Goal: Information Seeking & Learning: Learn about a topic

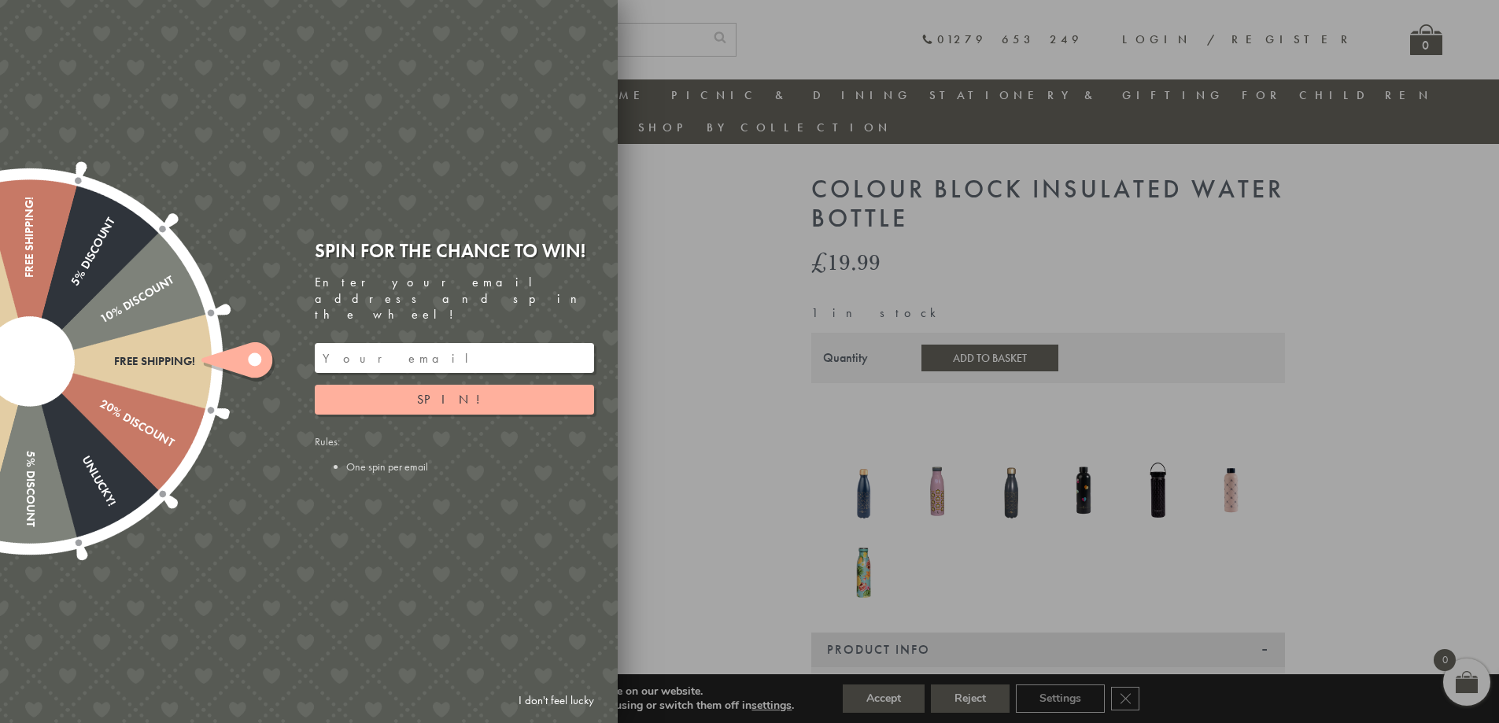
scroll to position [34, 0]
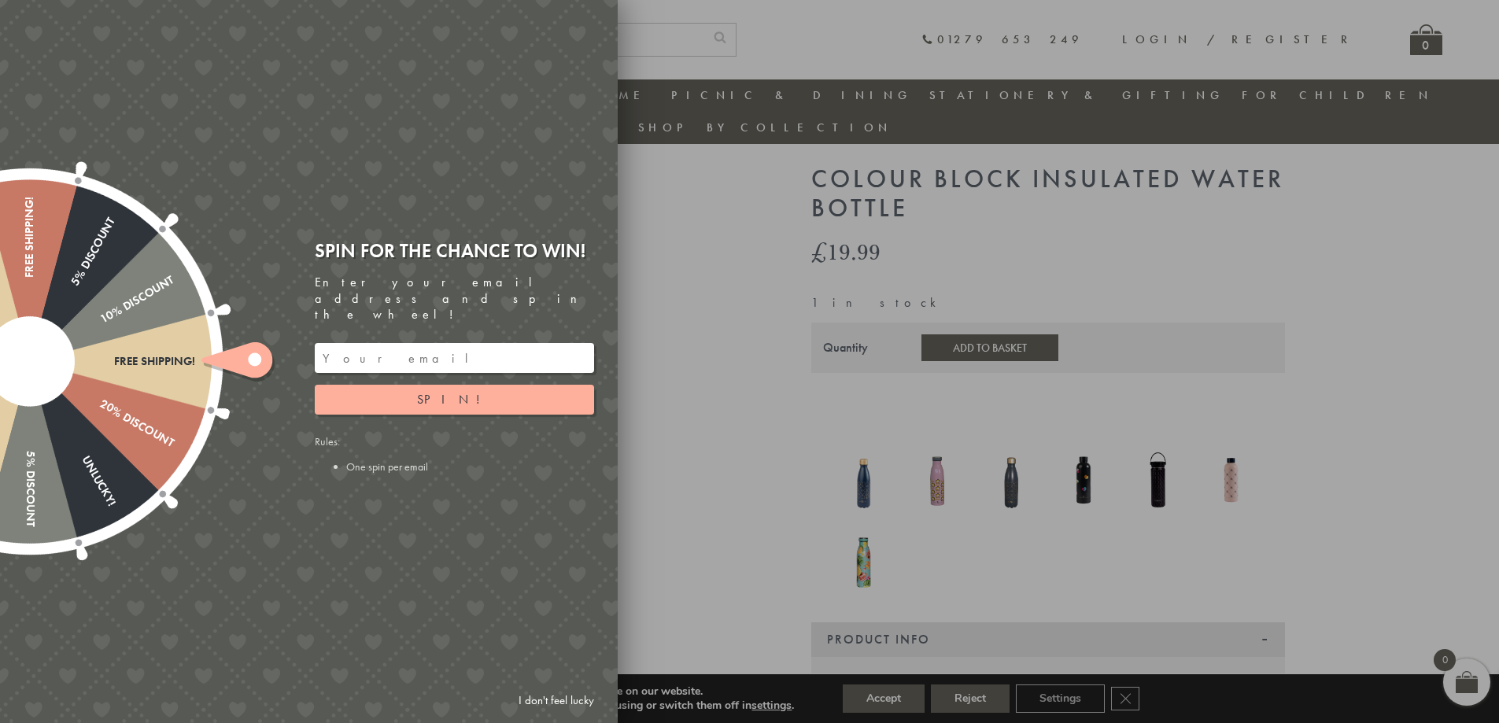
click at [680, 285] on div at bounding box center [749, 361] width 1499 height 723
click at [588, 703] on link "I don't feel lucky" at bounding box center [556, 700] width 91 height 29
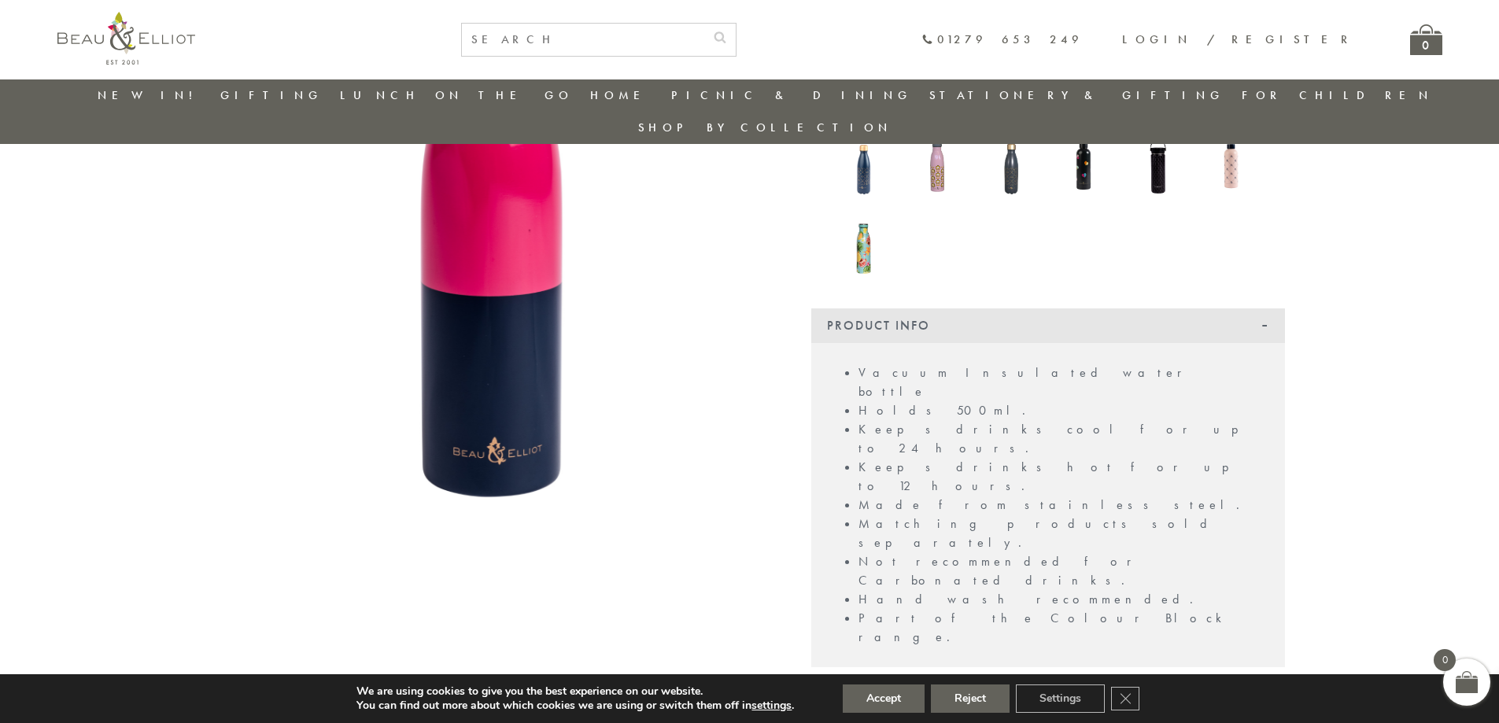
scroll to position [348, 0]
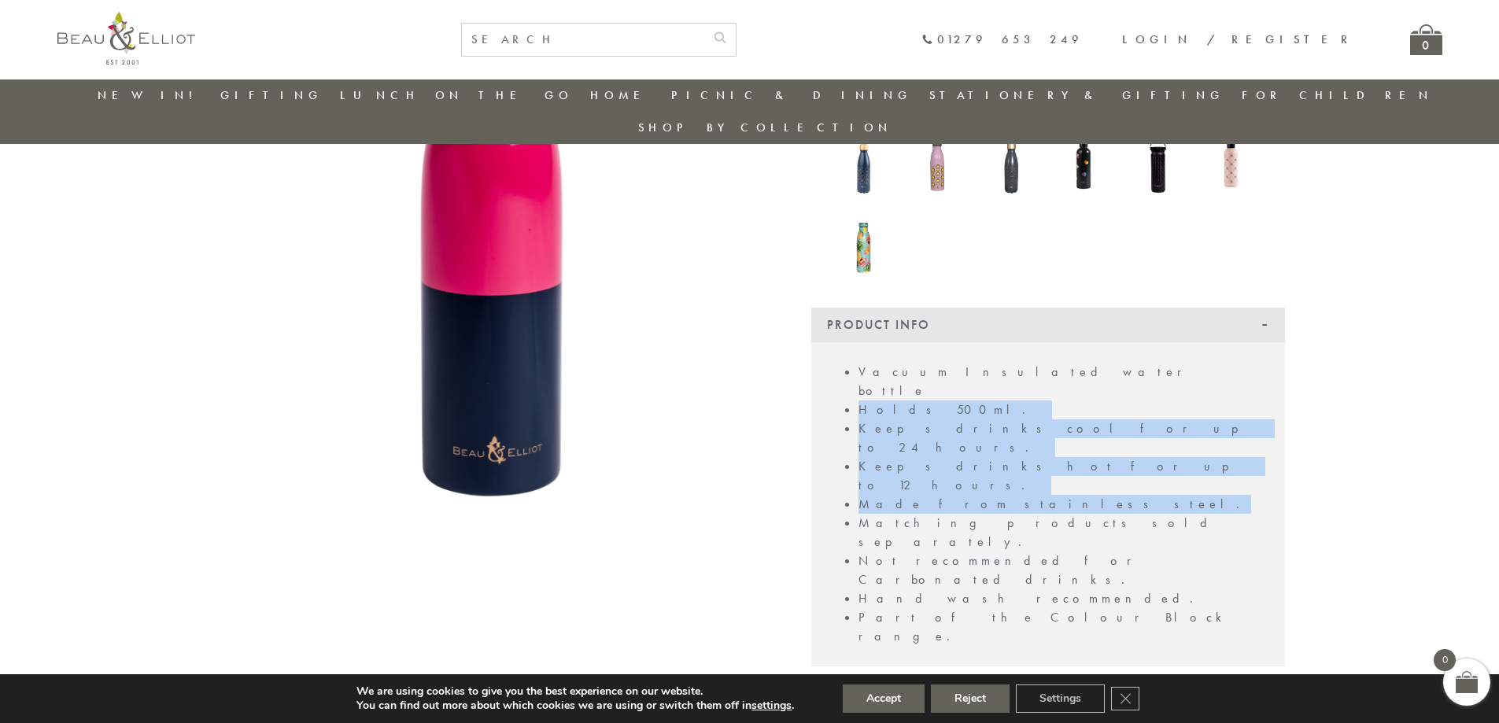
drag, startPoint x: 861, startPoint y: 360, endPoint x: 1009, endPoint y: 419, distance: 160.0
click at [1009, 419] on ul "Vacuum Insulated water bottle Holds 500ml. Keeps drinks cool for up to 24 hours…" at bounding box center [1048, 504] width 442 height 283
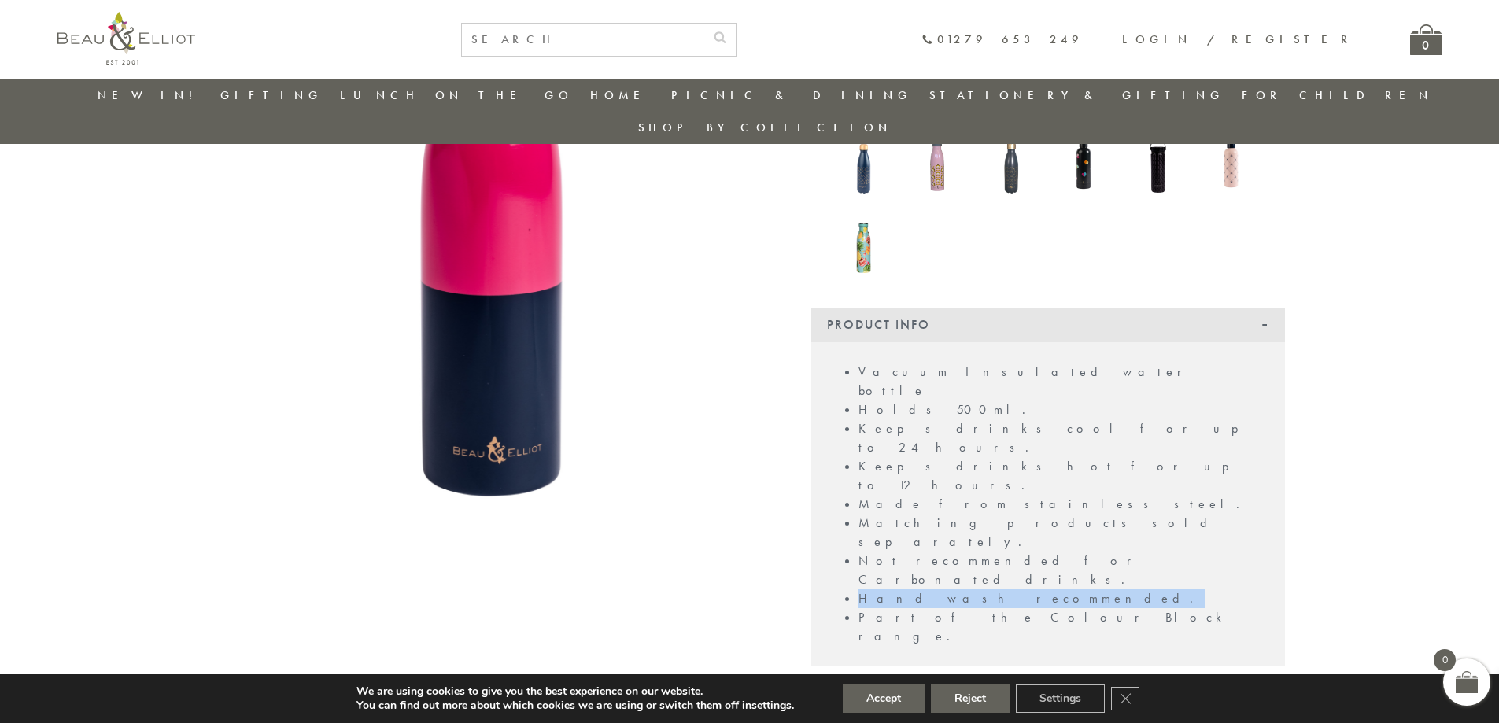
drag, startPoint x: 860, startPoint y: 471, endPoint x: 1000, endPoint y: 480, distance: 140.3
click at [1000, 589] on li "Hand wash recommended." at bounding box center [1063, 598] width 411 height 19
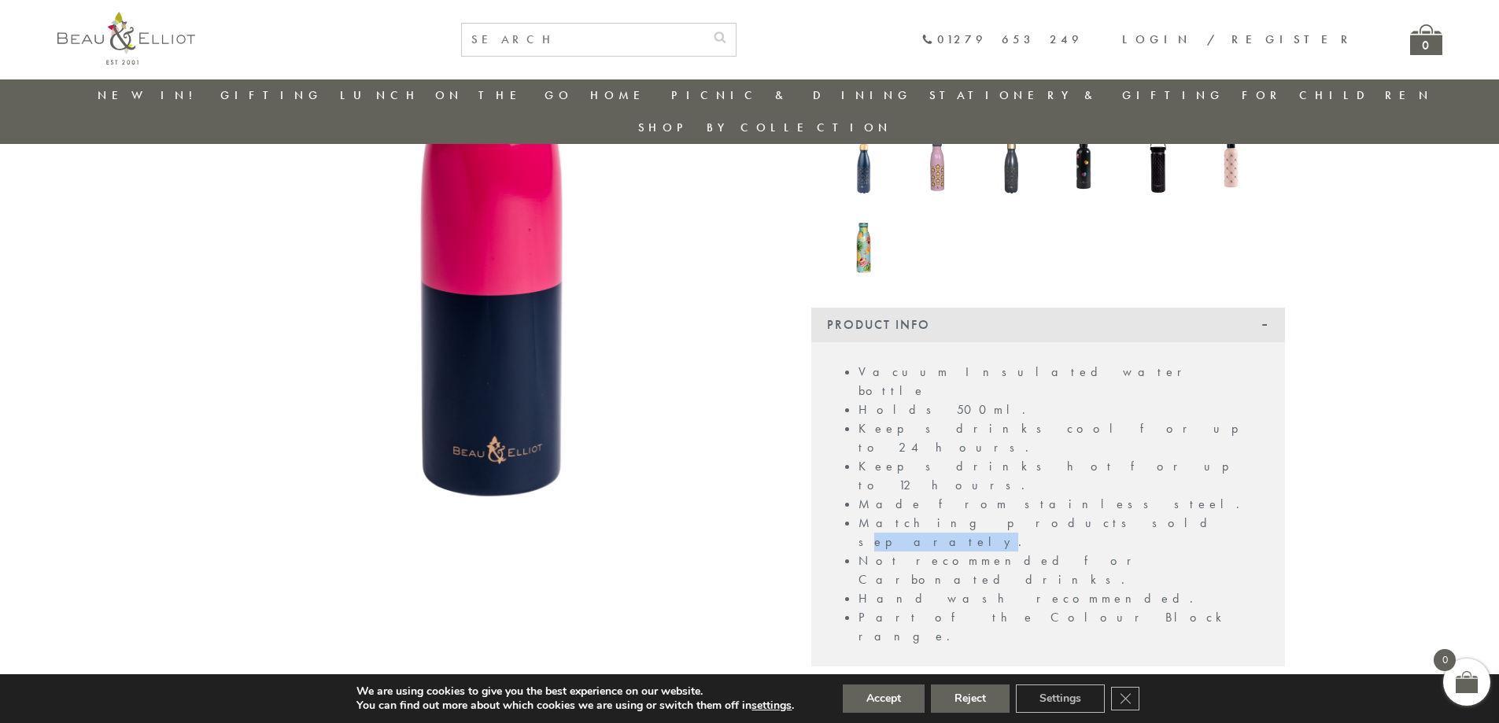
drag, startPoint x: 1027, startPoint y: 436, endPoint x: 981, endPoint y: 438, distance: 46.5
click at [981, 514] on li "Matching products sold separately." at bounding box center [1063, 533] width 411 height 38
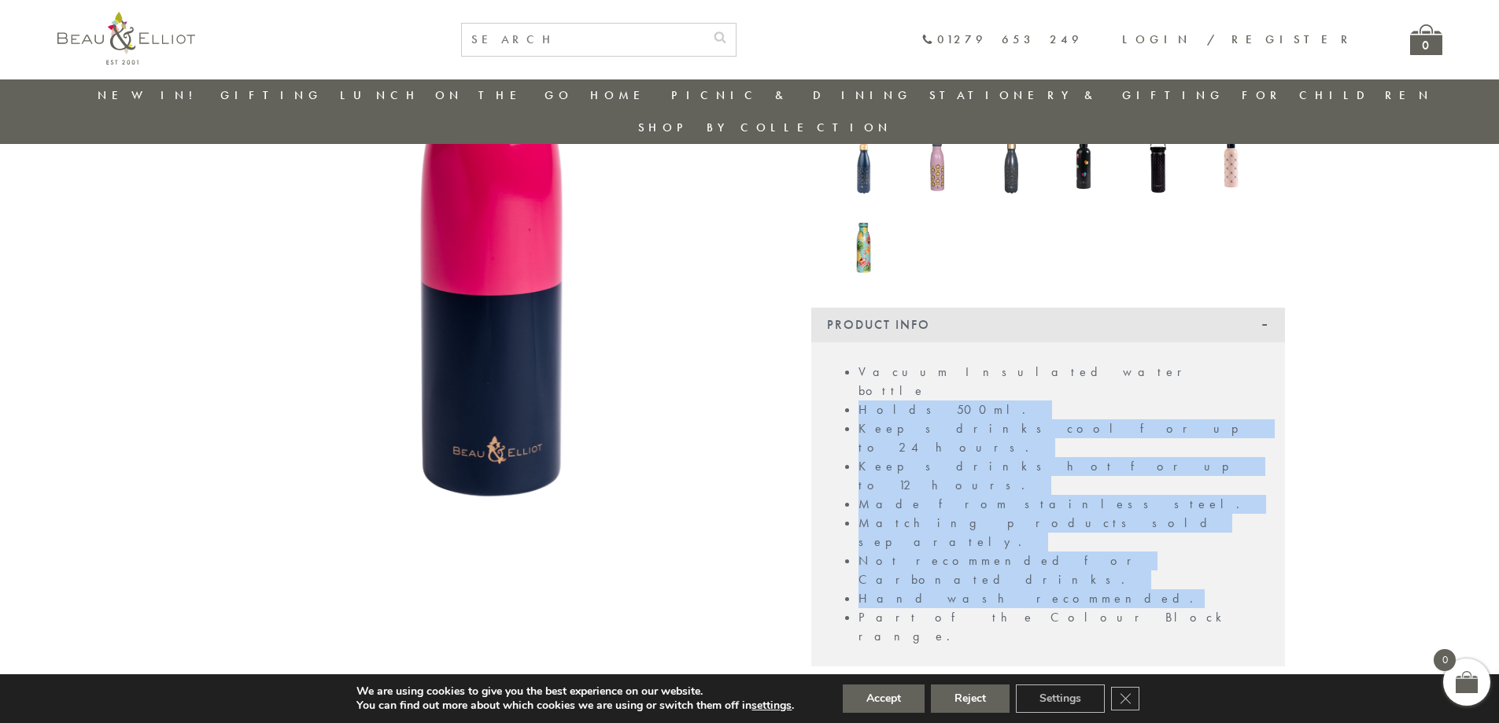
drag, startPoint x: 993, startPoint y: 470, endPoint x: 850, endPoint y: 356, distance: 181.9
click at [850, 363] on ul "Vacuum Insulated water bottle Holds 500ml. Keeps drinks cool for up to 24 hours…" at bounding box center [1048, 504] width 442 height 283
copy ul "Holds 500ml. Keeps drinks cool for up to 24 hours. Keeps drinks hot for up to 1…"
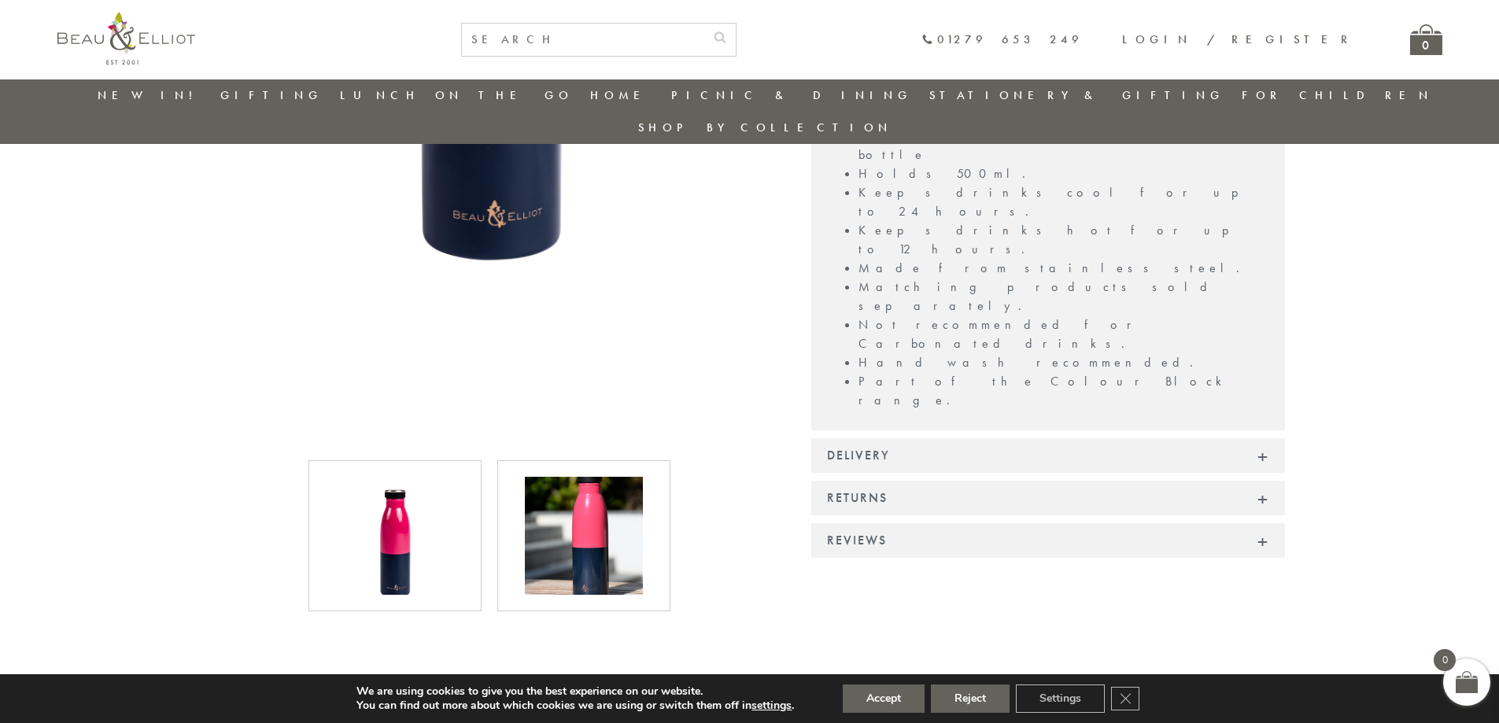
click at [1259, 523] on div "Reviews" at bounding box center [1048, 540] width 474 height 35
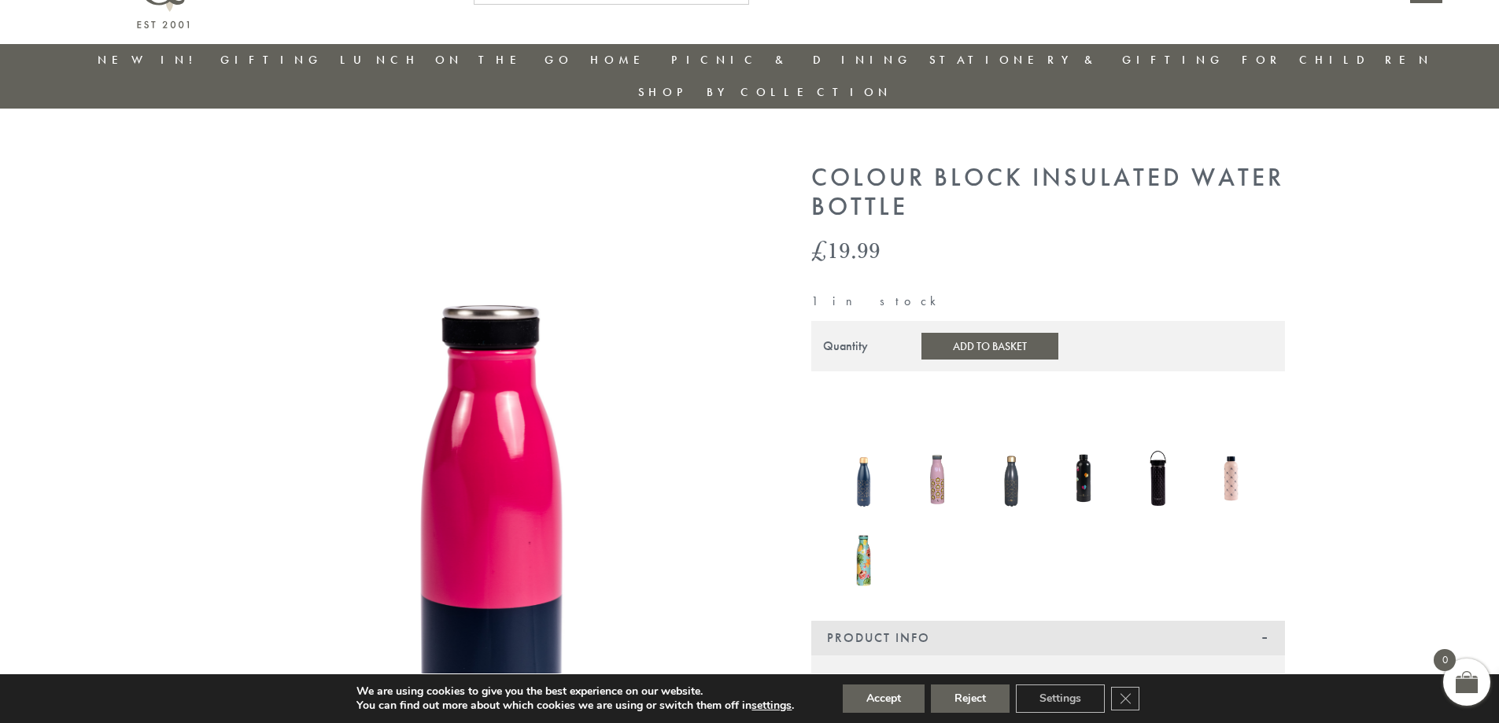
scroll to position [0, 0]
